Goal: Task Accomplishment & Management: Manage account settings

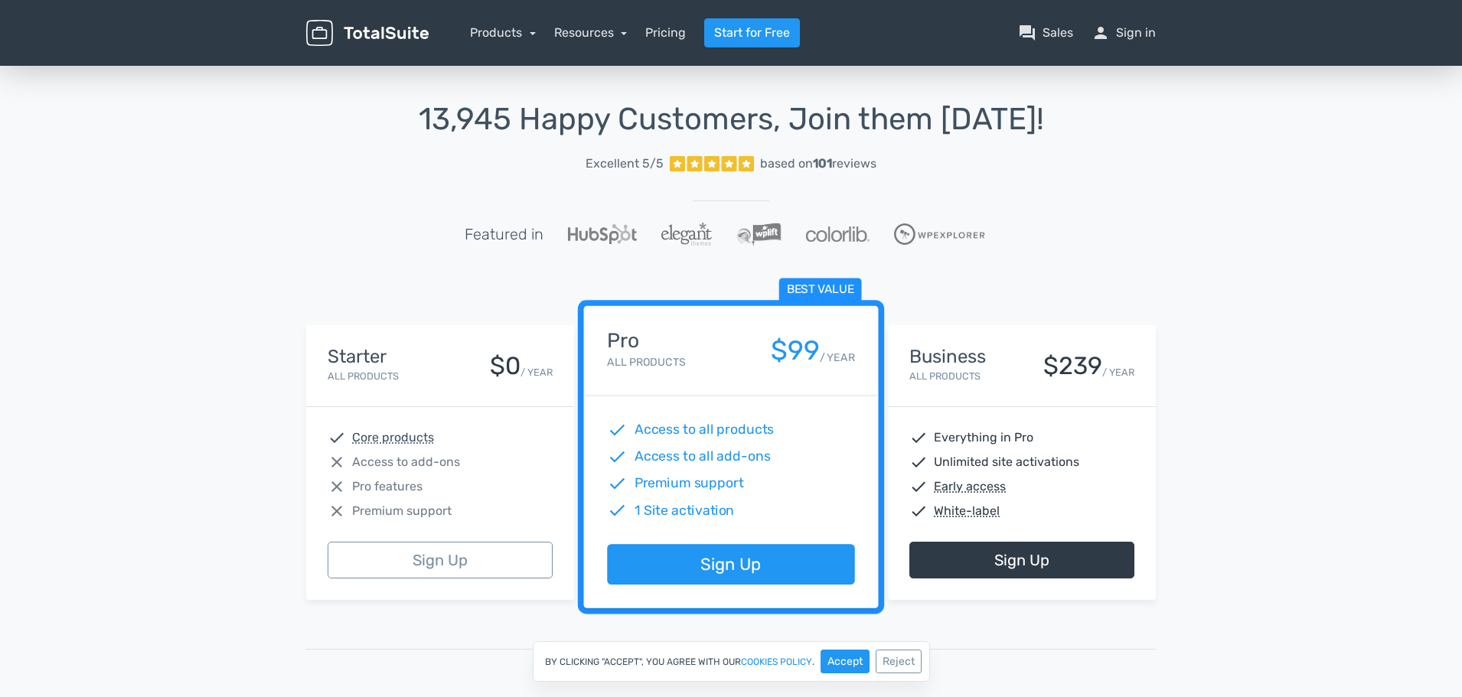
click at [367, 25] on img at bounding box center [367, 33] width 122 height 27
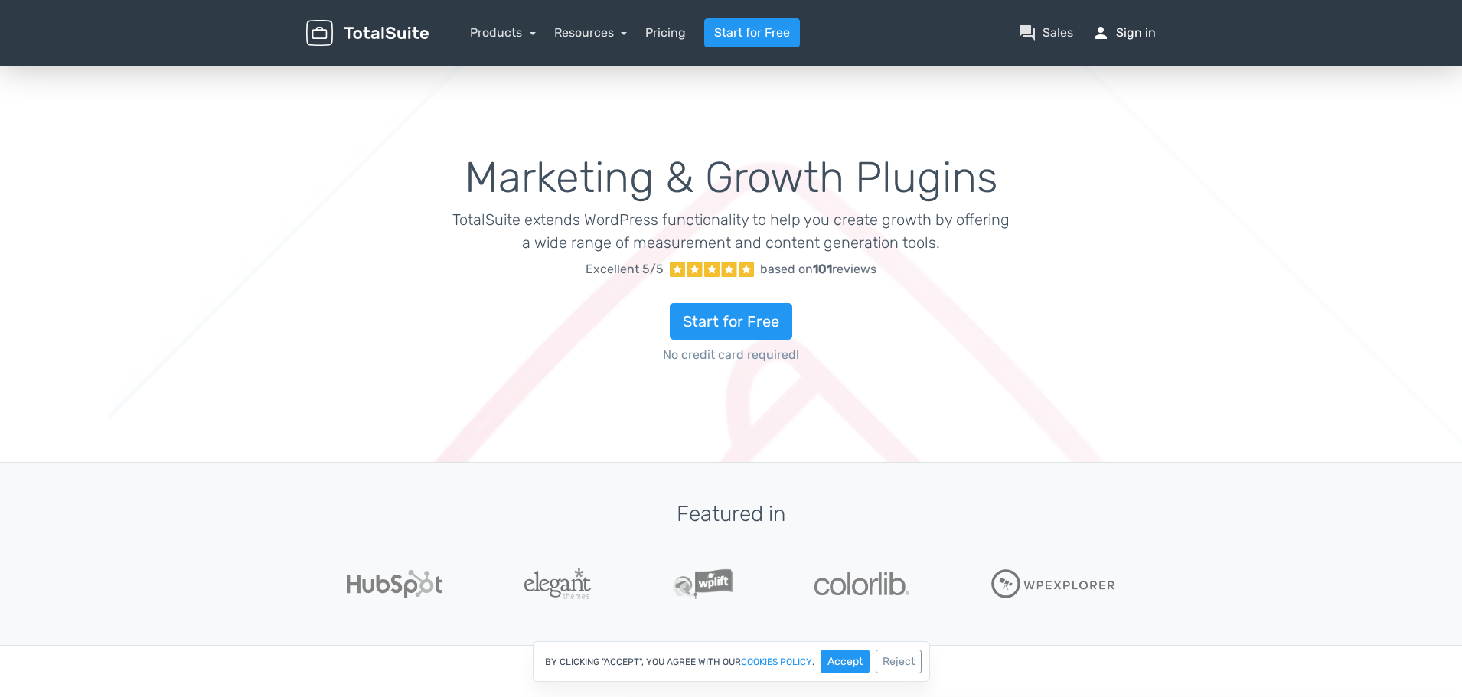
click at [1117, 29] on link "person Sign in" at bounding box center [1123, 33] width 64 height 18
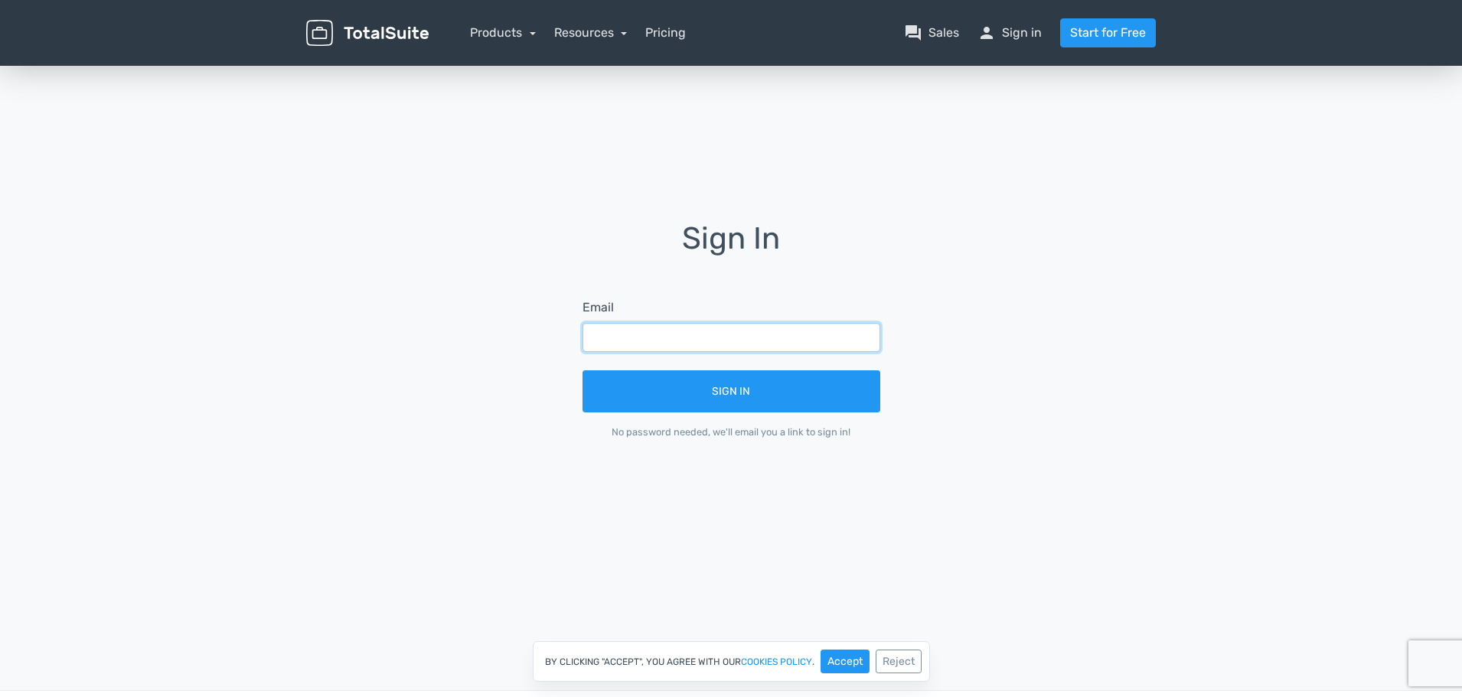
click at [686, 347] on input "text" at bounding box center [731, 337] width 298 height 29
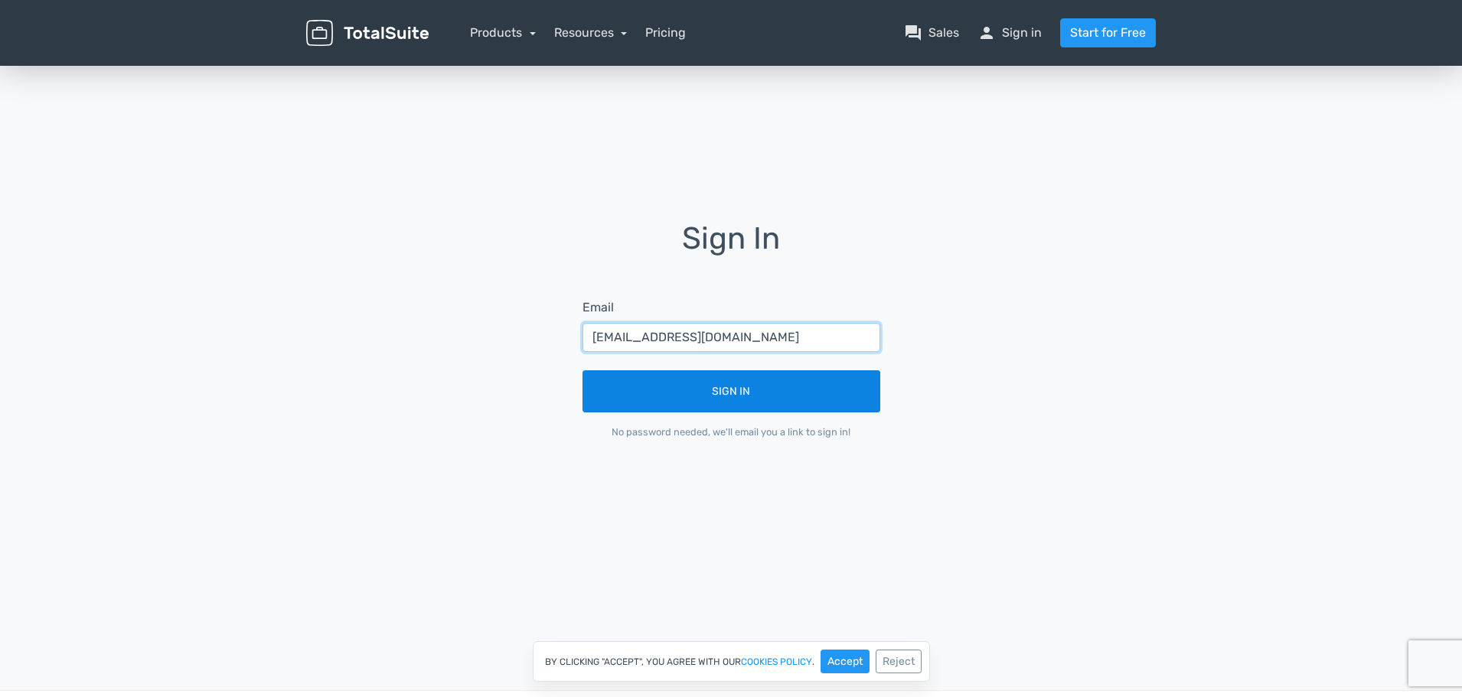
type input "vivaldope@gmail.com"
click at [751, 384] on button "Sign In" at bounding box center [731, 391] width 298 height 42
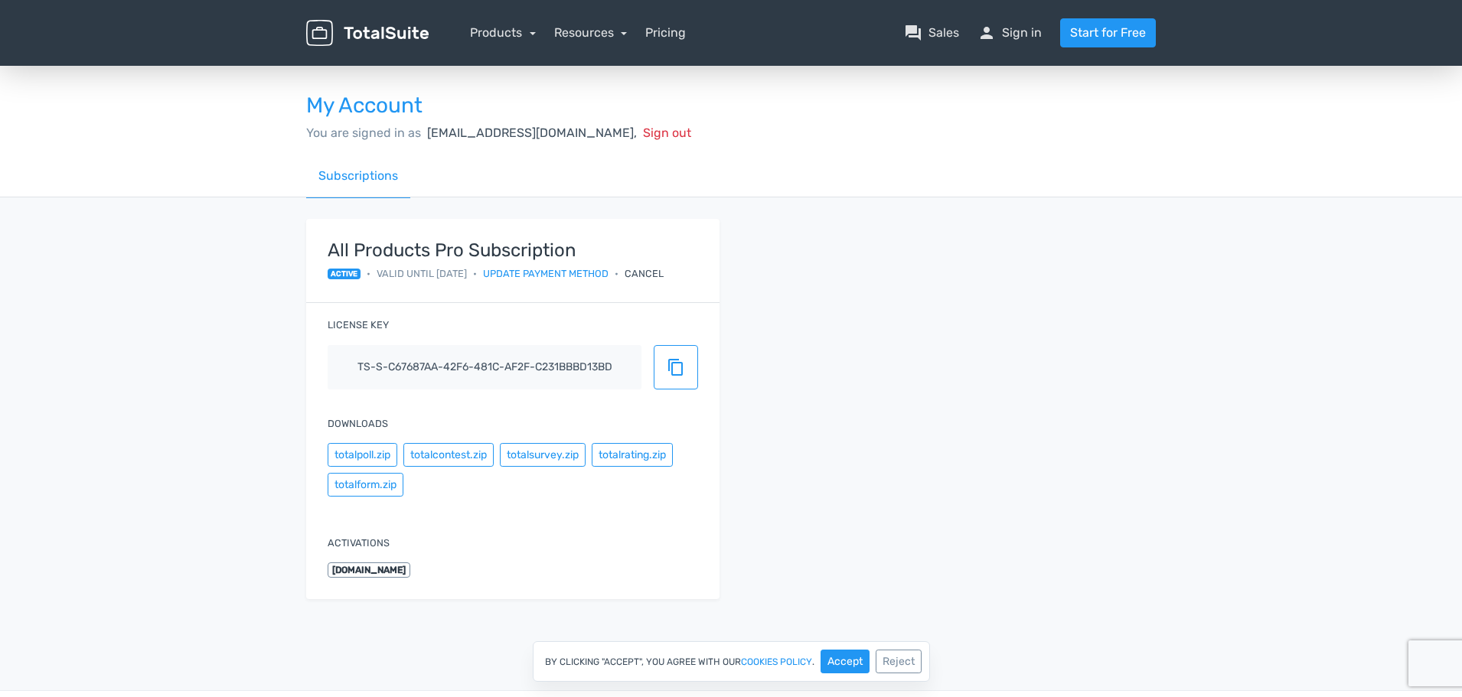
click at [664, 273] on div "Cancel" at bounding box center [644, 273] width 39 height 15
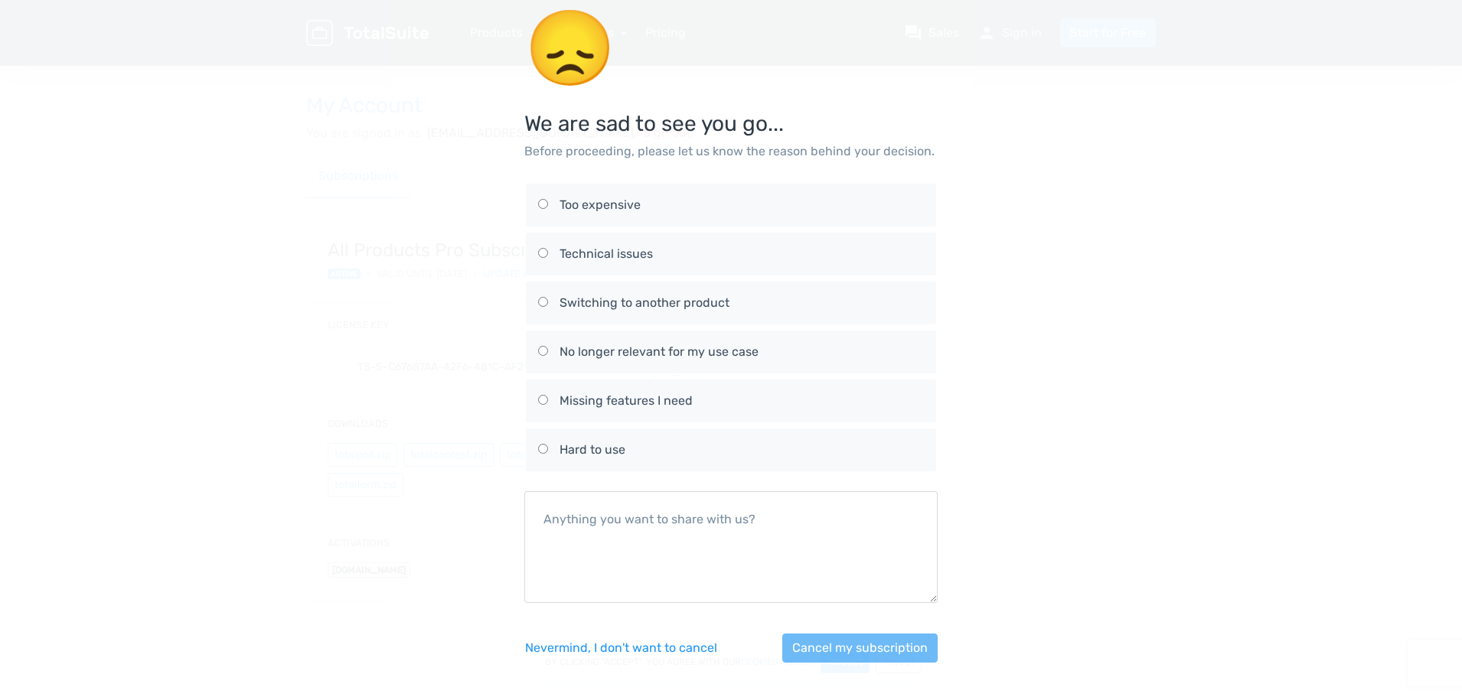
scroll to position [12, 0]
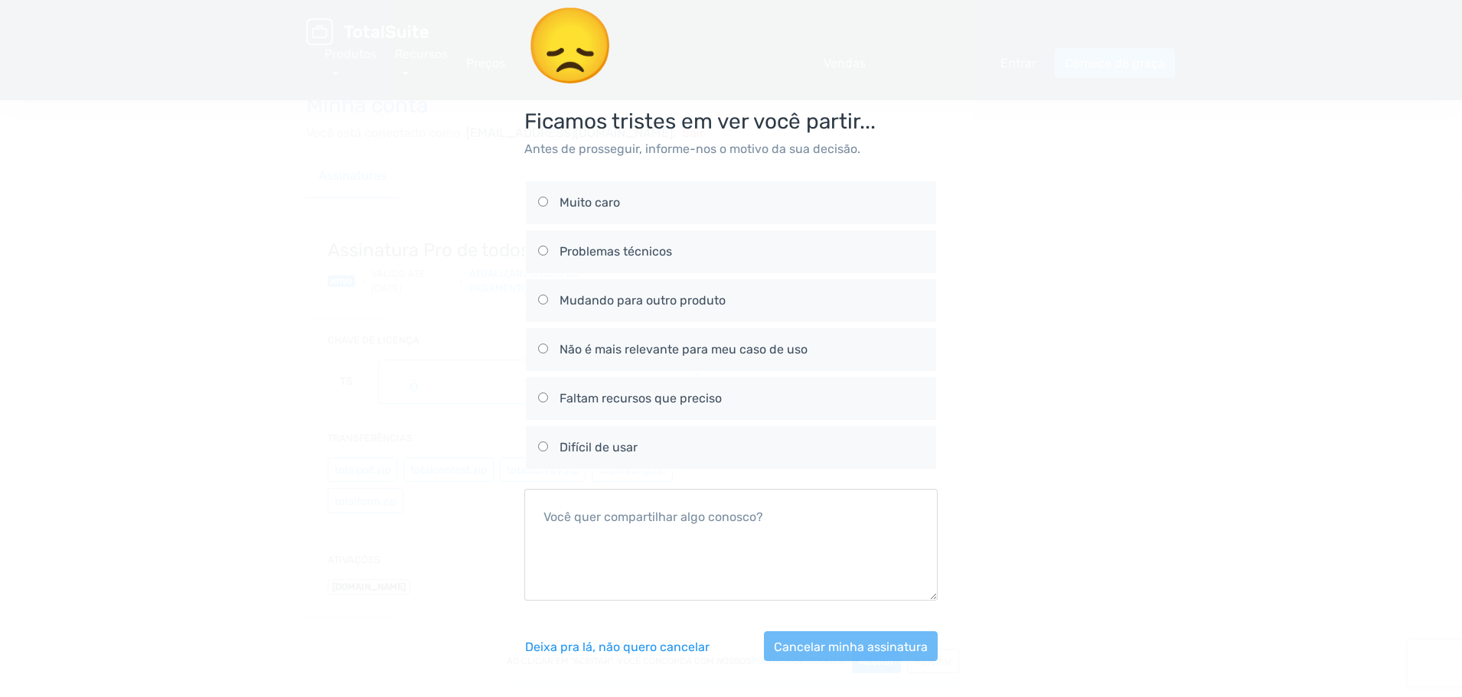
drag, startPoint x: 539, startPoint y: 350, endPoint x: 530, endPoint y: 353, distance: 9.0
click at [533, 351] on div "Não é mais relevante para meu caso de uso" at bounding box center [730, 350] width 413 height 46
click at [615, 643] on font "Deixa pra lá, não quero cancelar" at bounding box center [617, 646] width 184 height 15
